Goal: Task Accomplishment & Management: Manage account settings

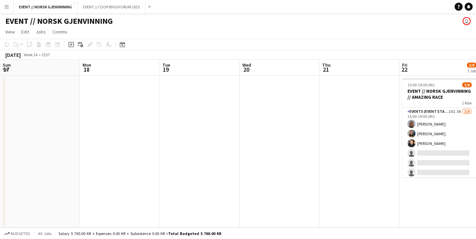
scroll to position [0, 211]
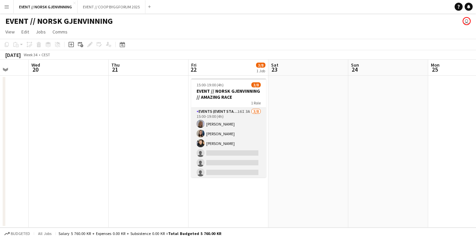
click at [217, 154] on app-card-role "Events (Event Staff) 16I 3A [DATE] 15:00-19:00 (4h) [PERSON_NAME] [PERSON_NAME]…" at bounding box center [228, 153] width 75 height 91
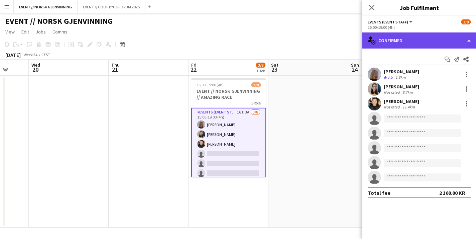
click at [405, 37] on div "single-neutral-actions-check-2 Confirmed" at bounding box center [419, 40] width 114 height 16
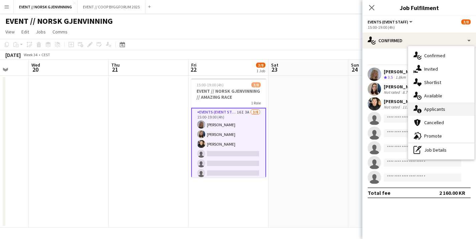
click at [433, 114] on div "single-neutral-actions-information Applicants" at bounding box center [441, 108] width 66 height 13
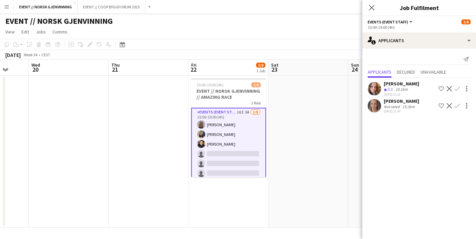
click at [377, 104] on app-user-avatar at bounding box center [374, 105] width 13 height 13
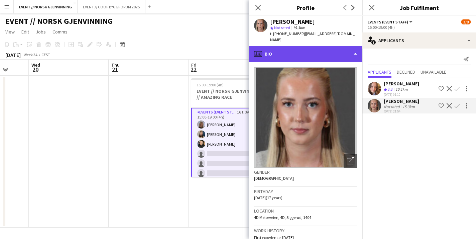
click at [337, 51] on div "profile Bio" at bounding box center [306, 54] width 114 height 16
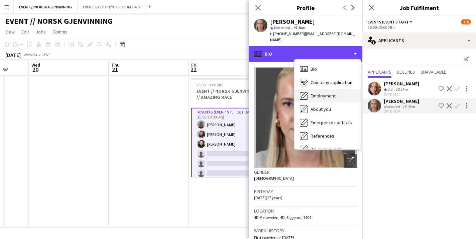
scroll to position [63, 0]
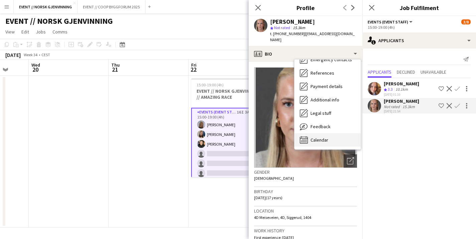
click at [321, 133] on div "Calendar Calendar" at bounding box center [327, 139] width 66 height 13
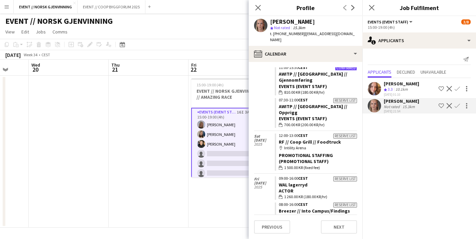
scroll to position [2029, 0]
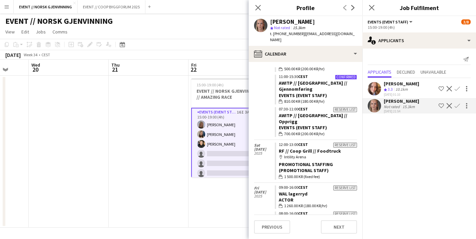
click at [321, 185] on app-crew-calendar-job-card "Reserve list 09:00-16:00 CEST WAL lagerryd Actor wallet 1 260.00 KR (180.00 KR/…" at bounding box center [316, 197] width 82 height 24
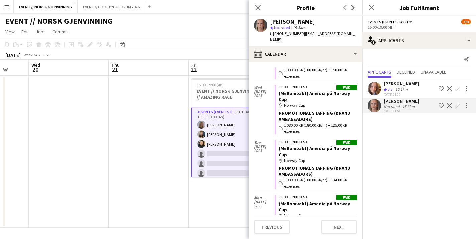
scroll to position [2468, 0]
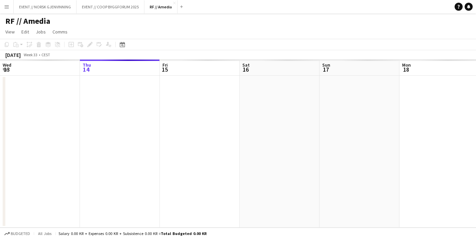
scroll to position [0, 230]
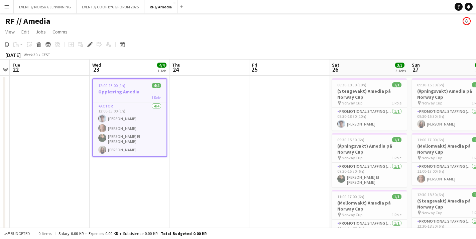
click at [132, 90] on h3 "Opplæring Amedia" at bounding box center [130, 92] width 74 height 6
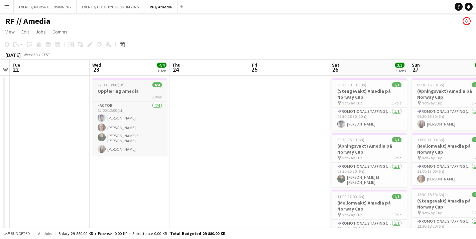
click at [139, 92] on h3 "Opplæring Amedia" at bounding box center [129, 91] width 75 height 6
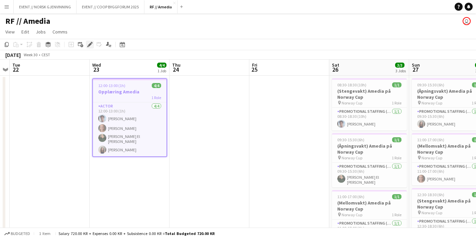
click at [93, 43] on div "Edit" at bounding box center [90, 44] width 8 height 8
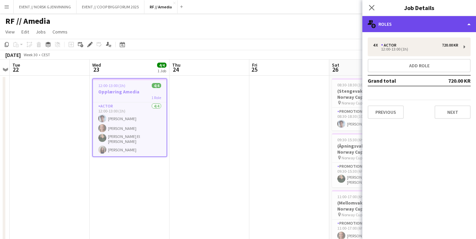
click at [419, 28] on div "multiple-users-add Roles" at bounding box center [419, 24] width 114 height 16
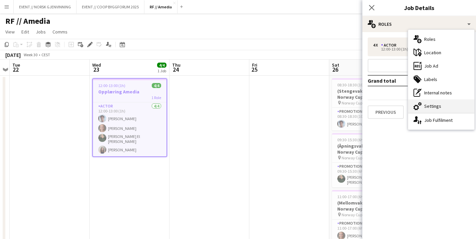
click at [431, 106] on div "cog-double-3 Settings" at bounding box center [441, 105] width 66 height 13
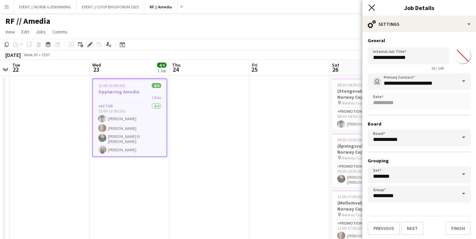
click at [372, 6] on icon at bounding box center [371, 7] width 6 height 6
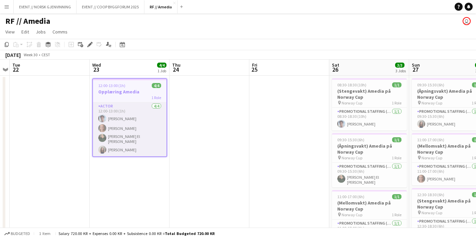
click at [147, 137] on app-card-role "Actor 4/4 12:00-13:00 (1h) Anton Philippenko Pernille Lund Håholm Nawal El Bara…" at bounding box center [130, 129] width 74 height 54
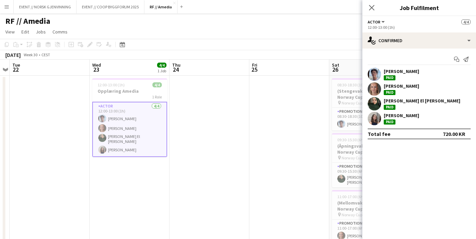
click at [378, 77] on app-user-avatar at bounding box center [374, 74] width 13 height 13
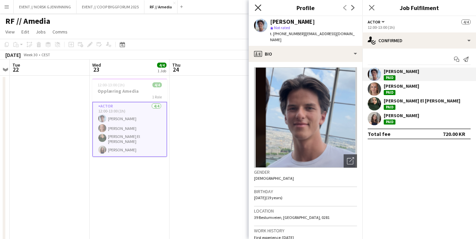
click at [257, 7] on icon at bounding box center [258, 7] width 6 height 6
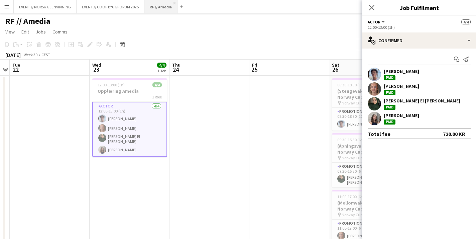
click at [173, 2] on app-icon "Close" at bounding box center [174, 3] width 3 height 3
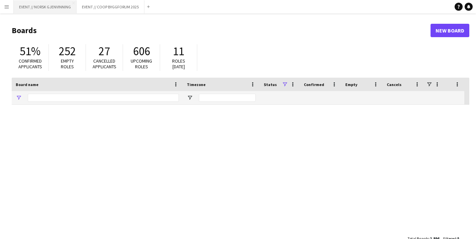
type input "****"
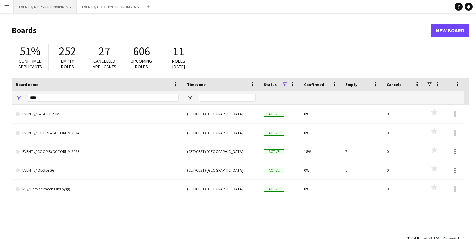
click at [49, 5] on button "EVENT // NORSK GJENVINNING Close" at bounding box center [45, 6] width 63 height 13
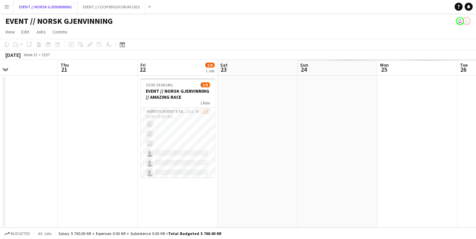
scroll to position [0, 235]
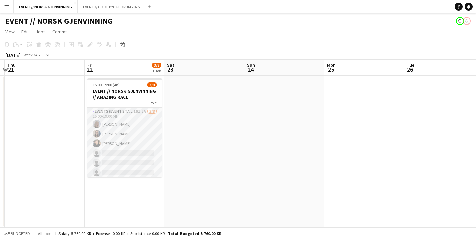
click at [143, 150] on app-card-role "Events (Event Staff) 16I 3A [DATE] 15:00-19:00 (4h) [PERSON_NAME] [PERSON_NAME]…" at bounding box center [124, 153] width 75 height 91
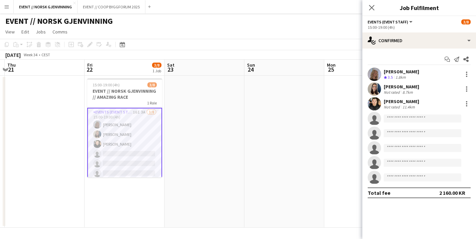
click at [199, 138] on app-date-cell at bounding box center [204, 152] width 80 height 152
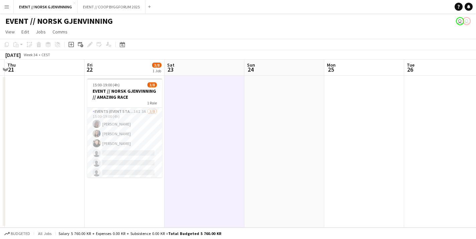
click at [469, 20] on app-user-avatar "user" at bounding box center [467, 21] width 8 height 8
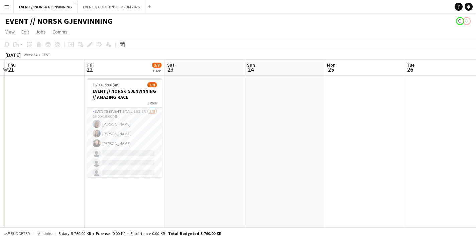
click at [466, 21] on app-user-avatar "user" at bounding box center [467, 21] width 8 height 8
click at [460, 22] on app-user-avatar "user" at bounding box center [460, 21] width 8 height 8
click at [149, 149] on app-card-role "Events (Event Staff) 16I 3A [DATE] 15:00-19:00 (4h) [PERSON_NAME] [PERSON_NAME]…" at bounding box center [124, 153] width 75 height 91
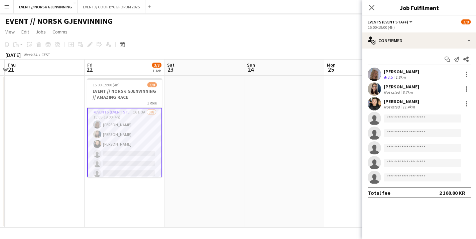
click at [377, 87] on app-user-avatar at bounding box center [374, 88] width 13 height 13
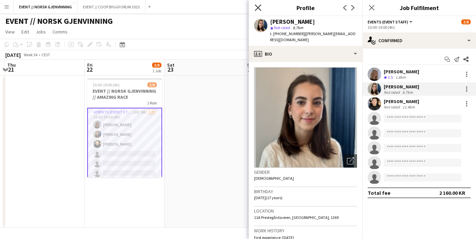
click at [256, 7] on icon "Close pop-in" at bounding box center [258, 7] width 6 height 6
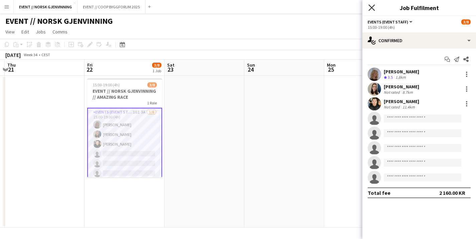
click at [371, 9] on icon "Close pop-in" at bounding box center [371, 7] width 6 height 6
